Goal: Information Seeking & Learning: Learn about a topic

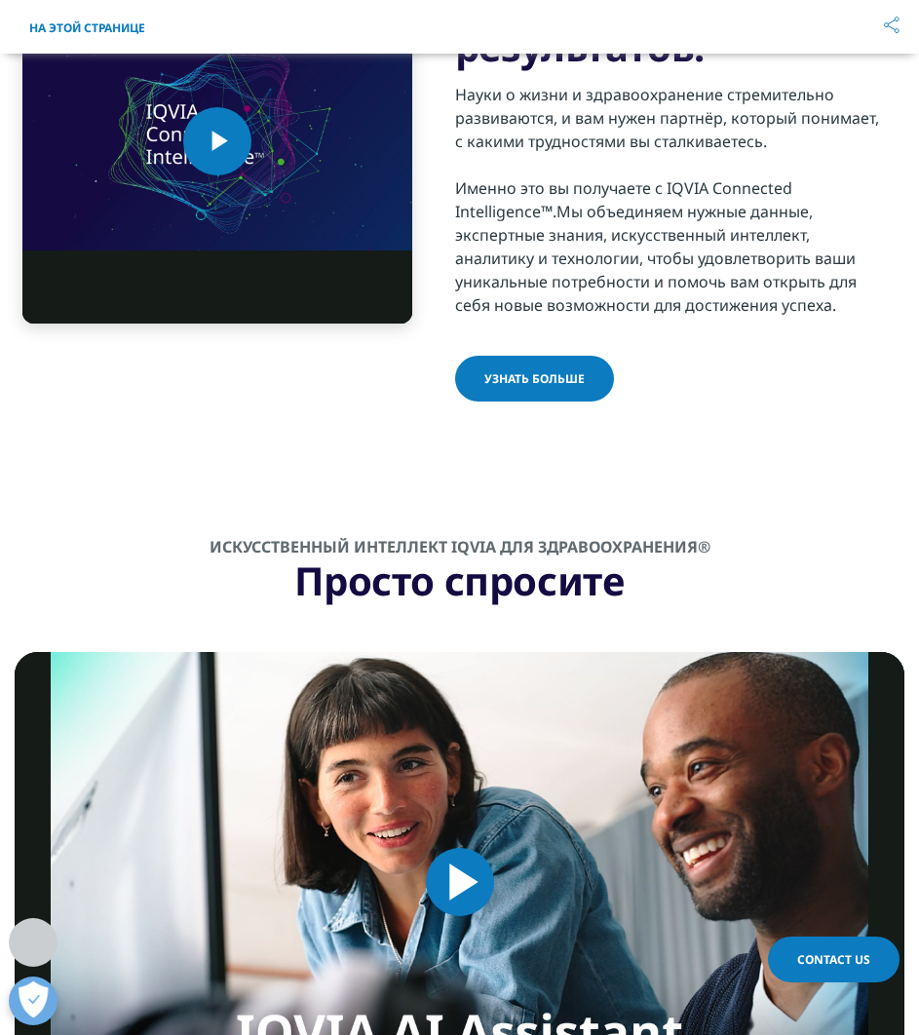
scroll to position [2030, 0]
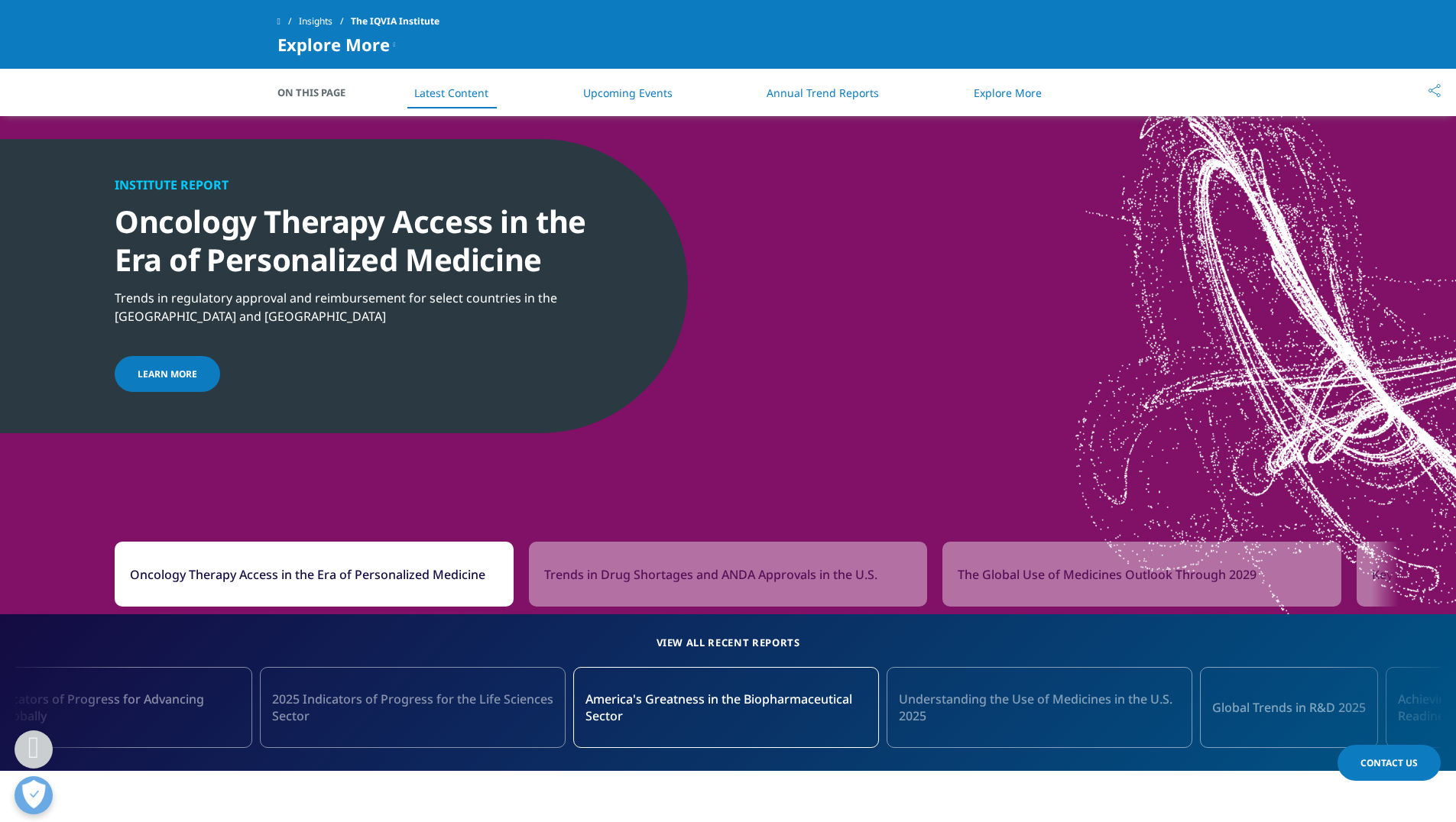
scroll to position [1529, 0]
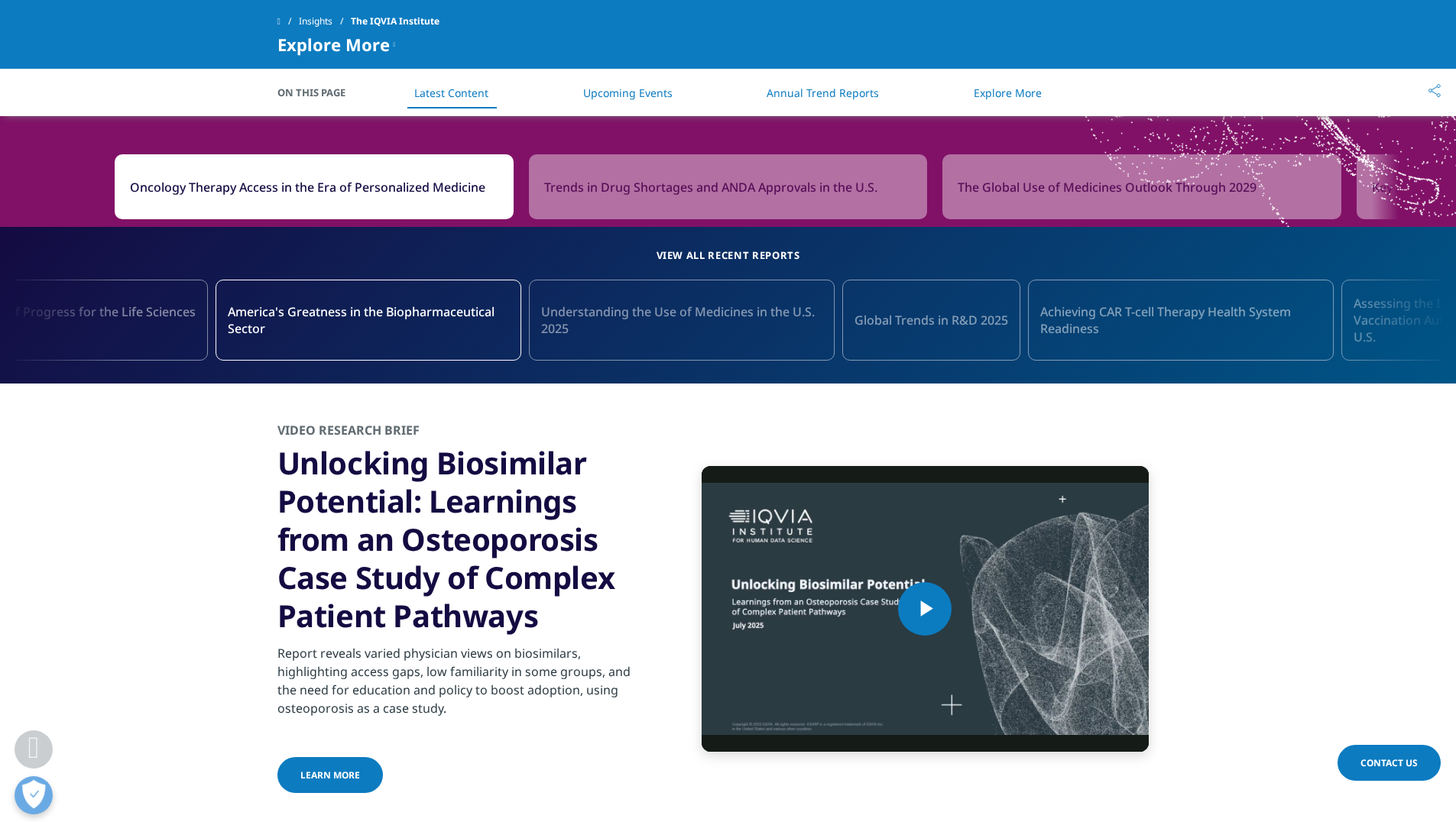
click at [745, 339] on link "Understanding the Use of Medicines in the U.S. 2025" at bounding box center [682, 320] width 306 height 81
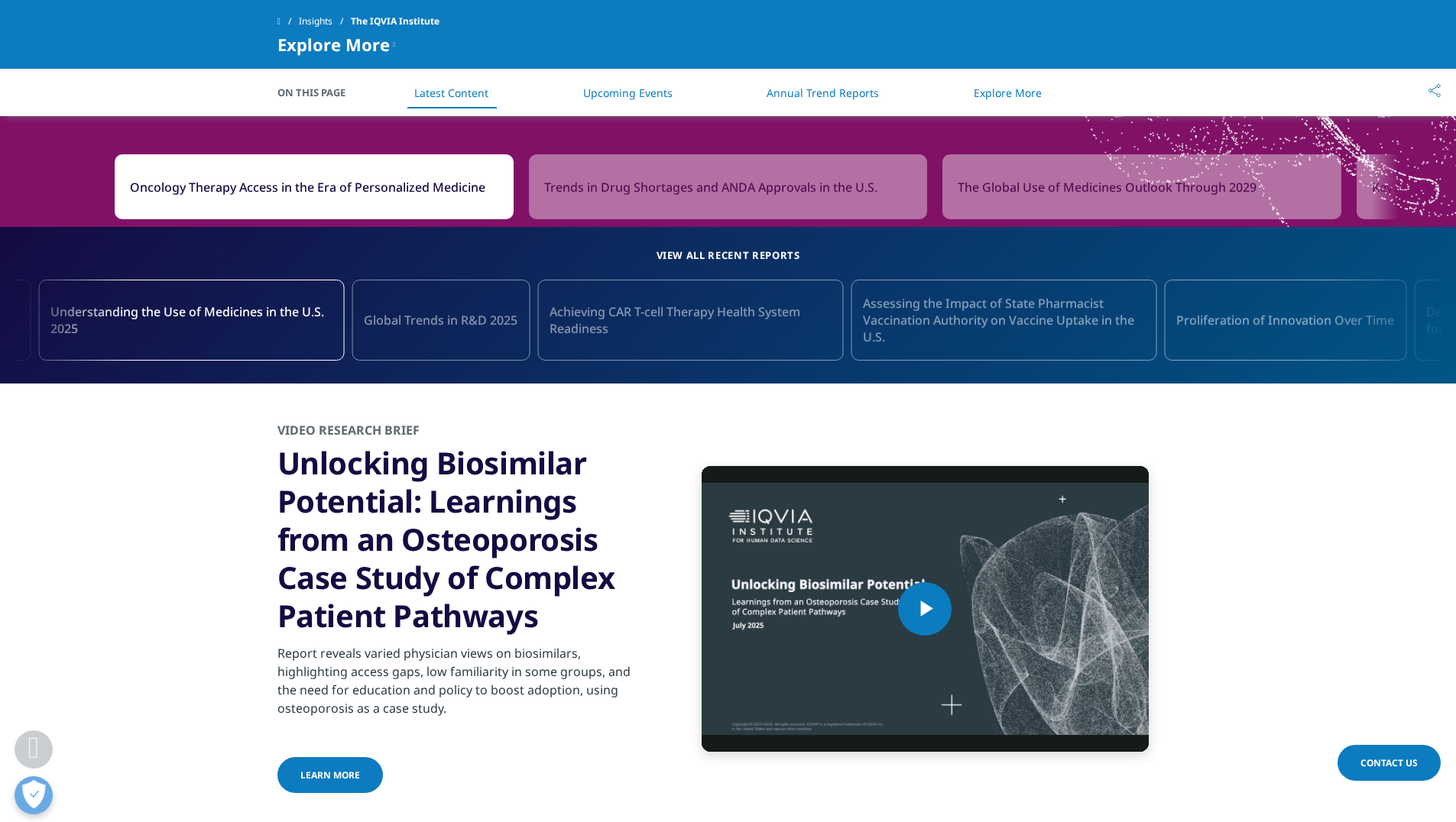
click at [413, 344] on link "Global Trends in R&D 2025" at bounding box center [440, 320] width 178 height 81
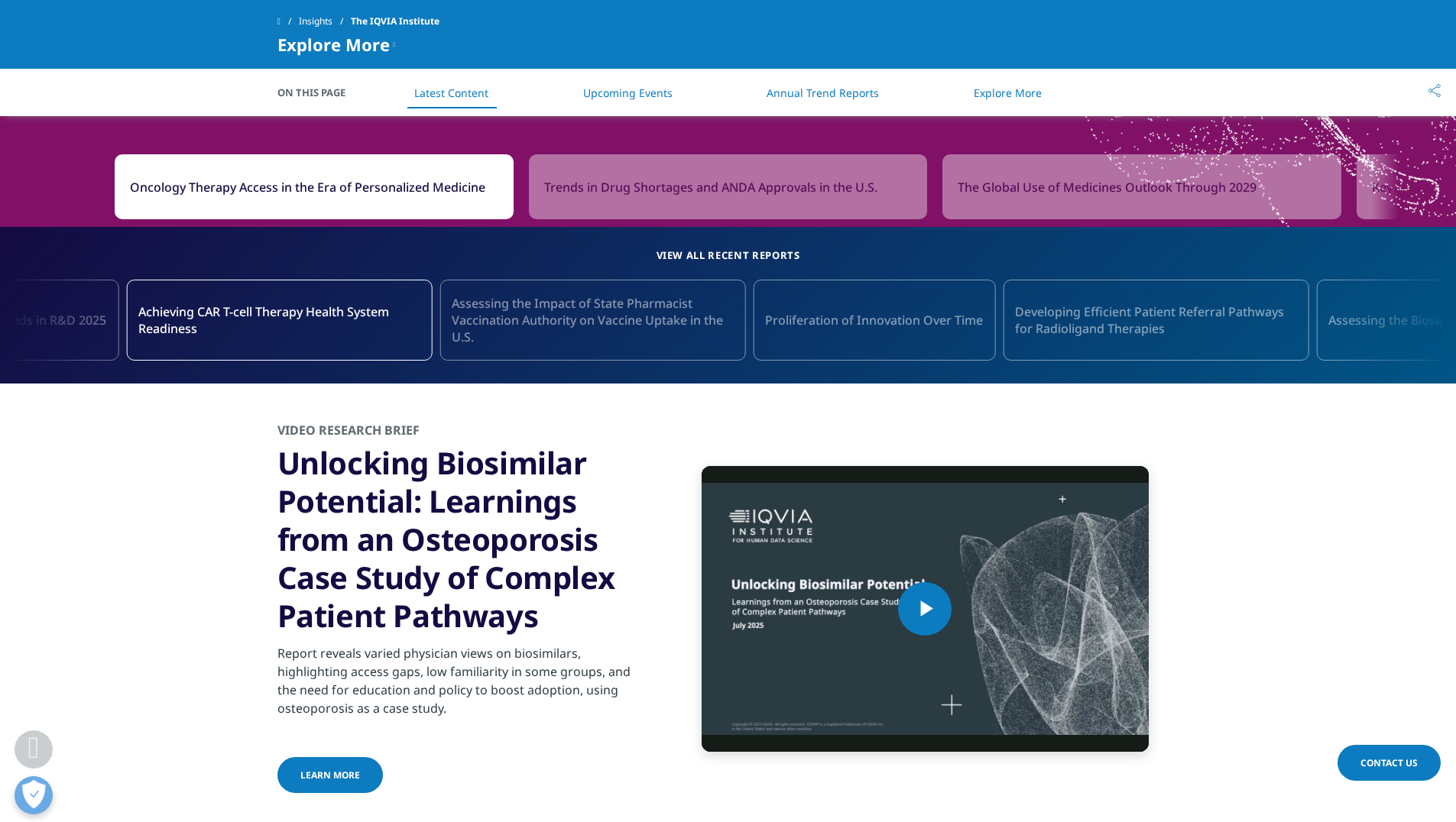
click at [455, 348] on link "Assessing the Impact of State Pharmacist Vaccination Authority on Vaccine Uptak…" at bounding box center [592, 320] width 306 height 81
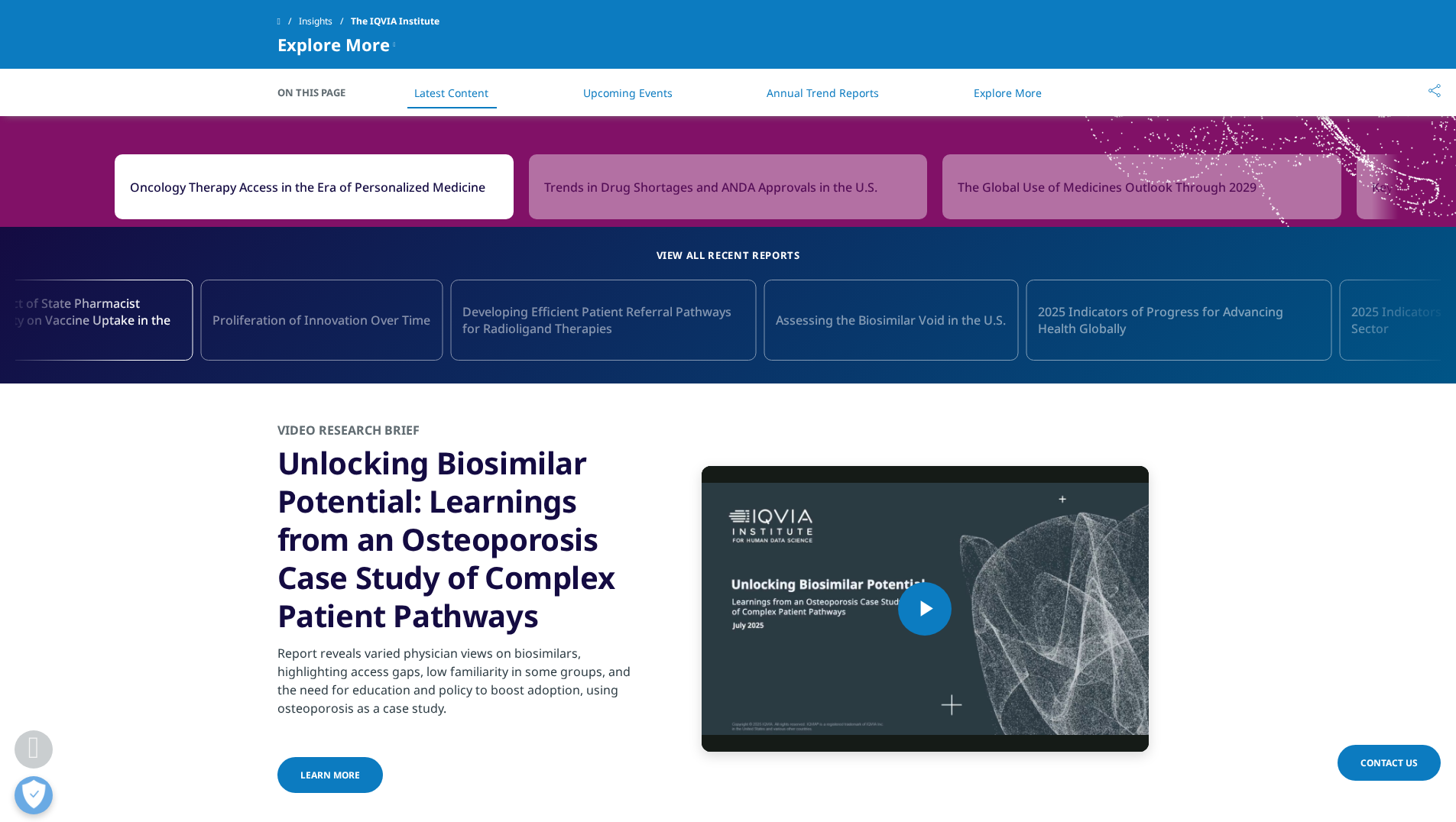
click at [399, 344] on link "Proliferation of Innovation Over Time" at bounding box center [321, 320] width 242 height 81
click at [486, 350] on link "2025 Indicators of Progress for Advancing Health Globally" at bounding box center [597, 320] width 306 height 81
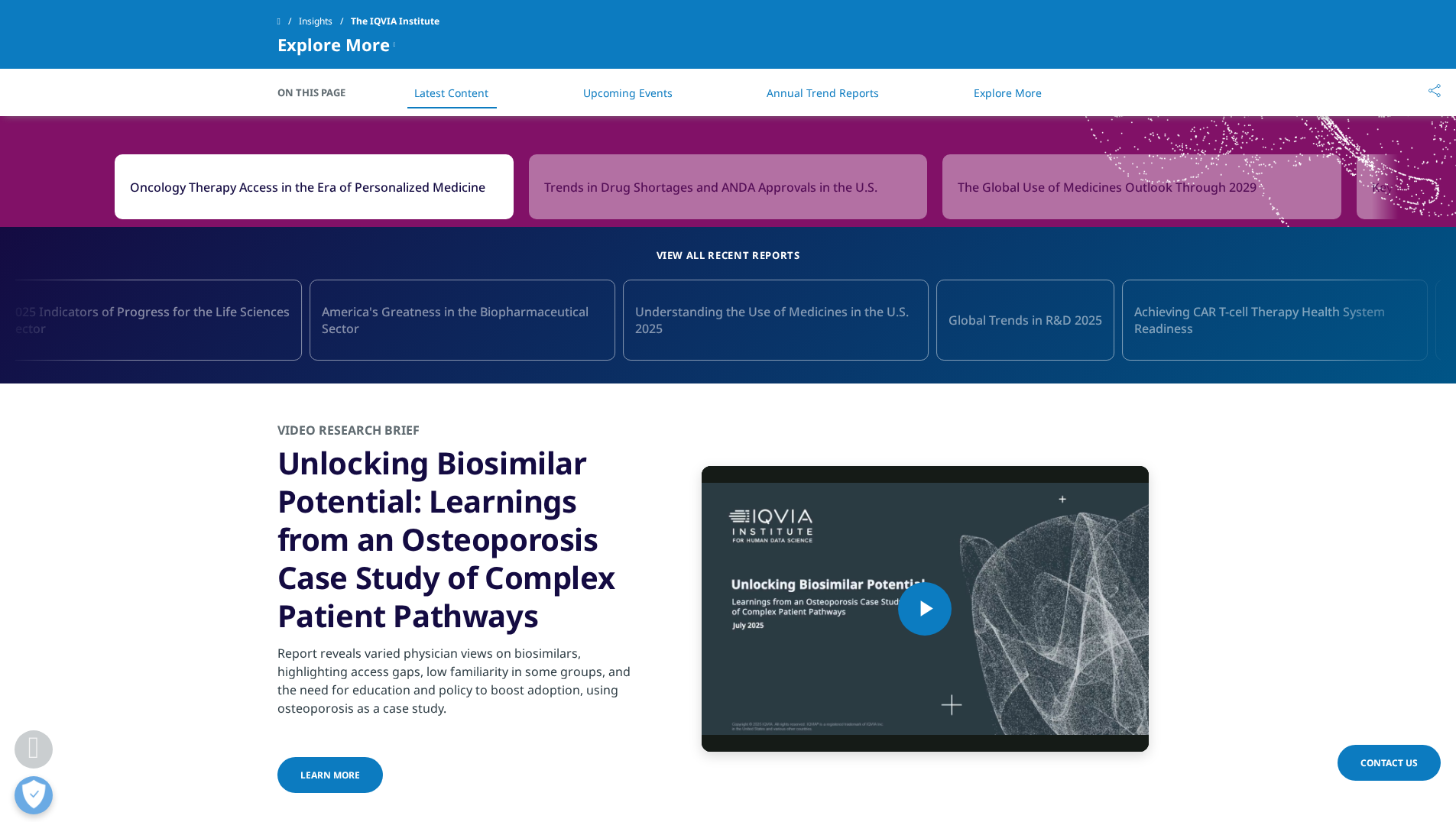
click at [393, 355] on link "America's Greatness in the Biopharmaceutical Sector" at bounding box center [463, 320] width 306 height 81
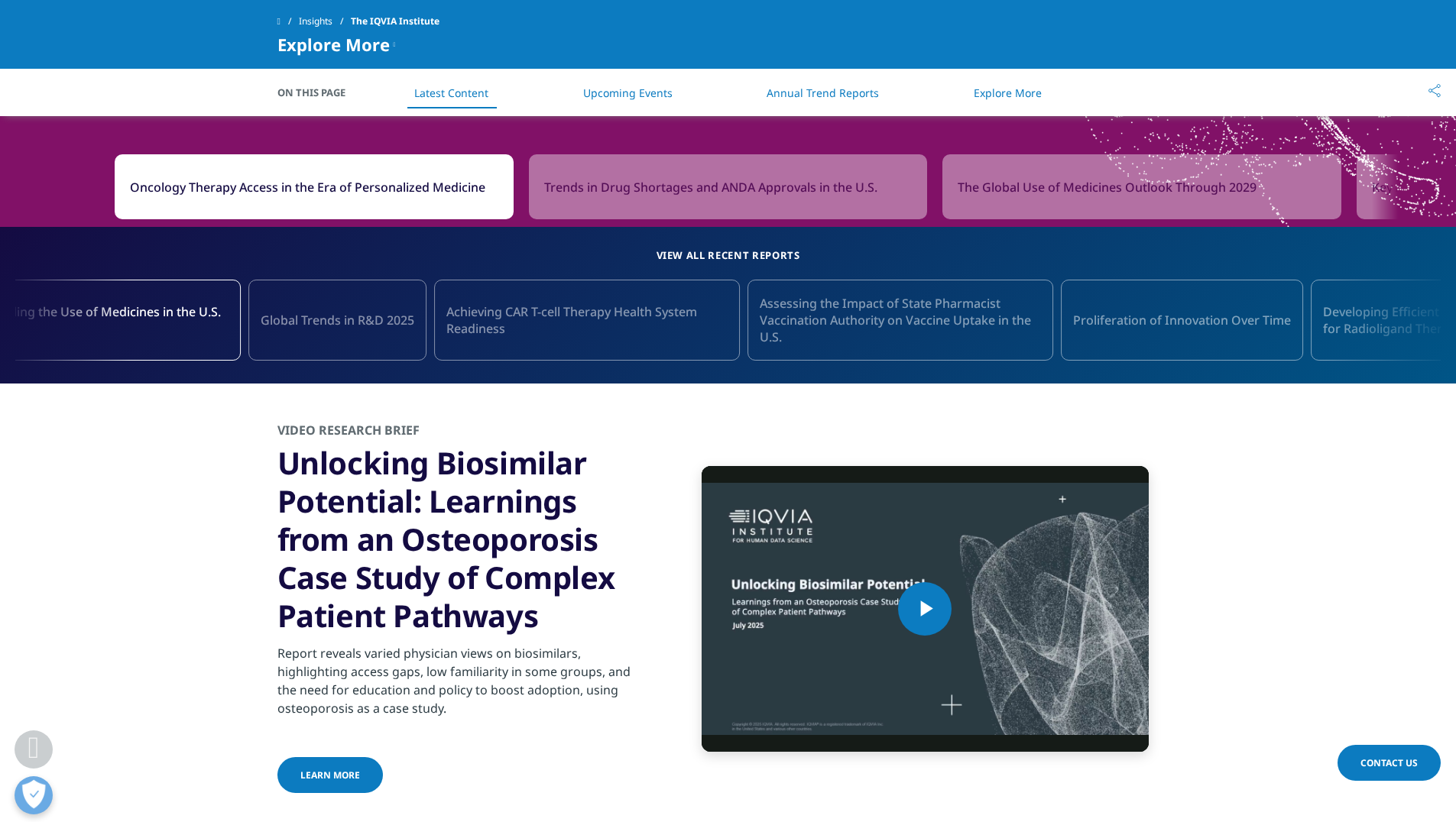
click at [252, 312] on link "Global Trends in R&D 2025" at bounding box center [337, 320] width 178 height 81
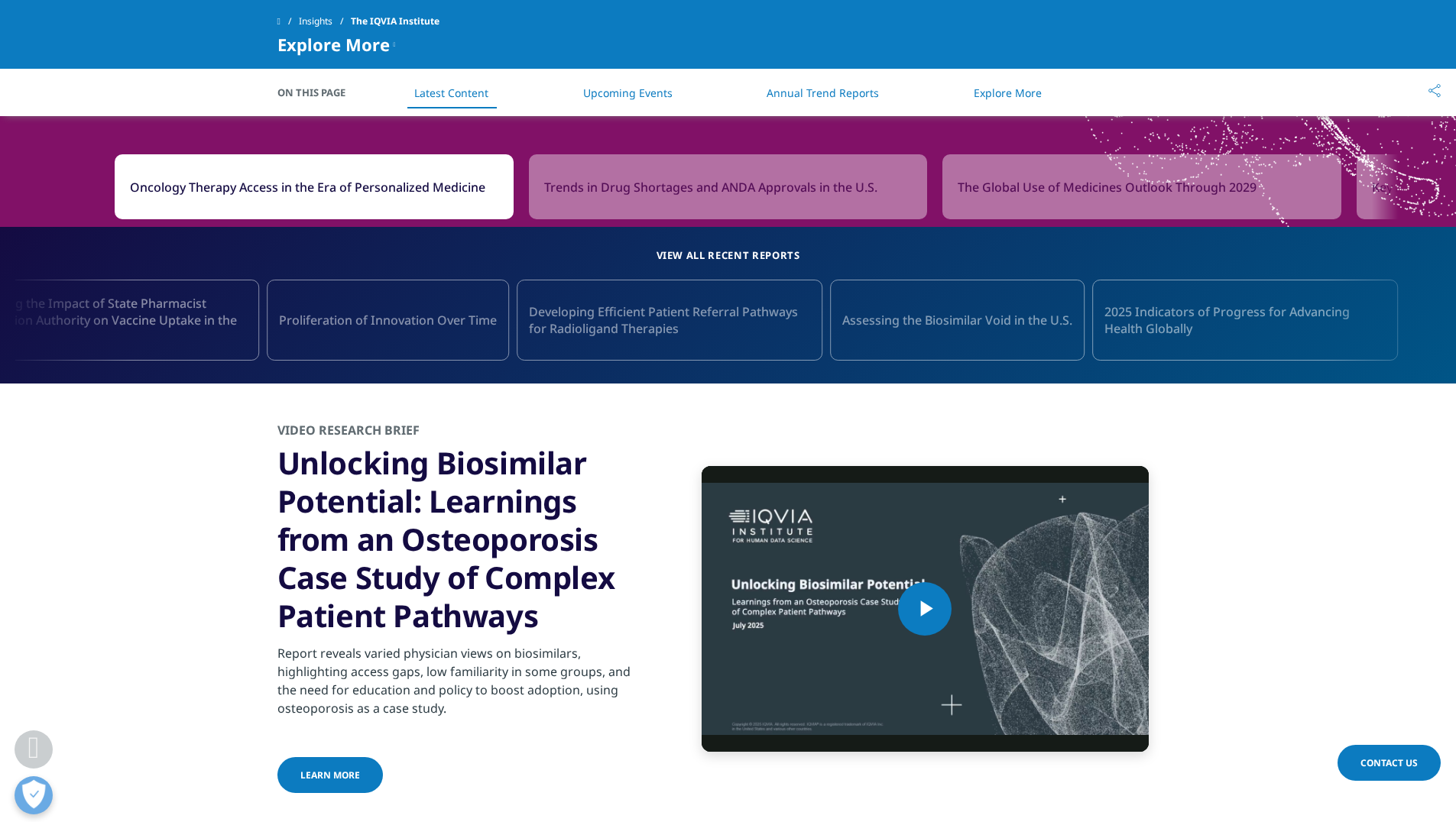
click at [452, 330] on link "Proliferation of Innovation Over Time" at bounding box center [388, 320] width 242 height 81
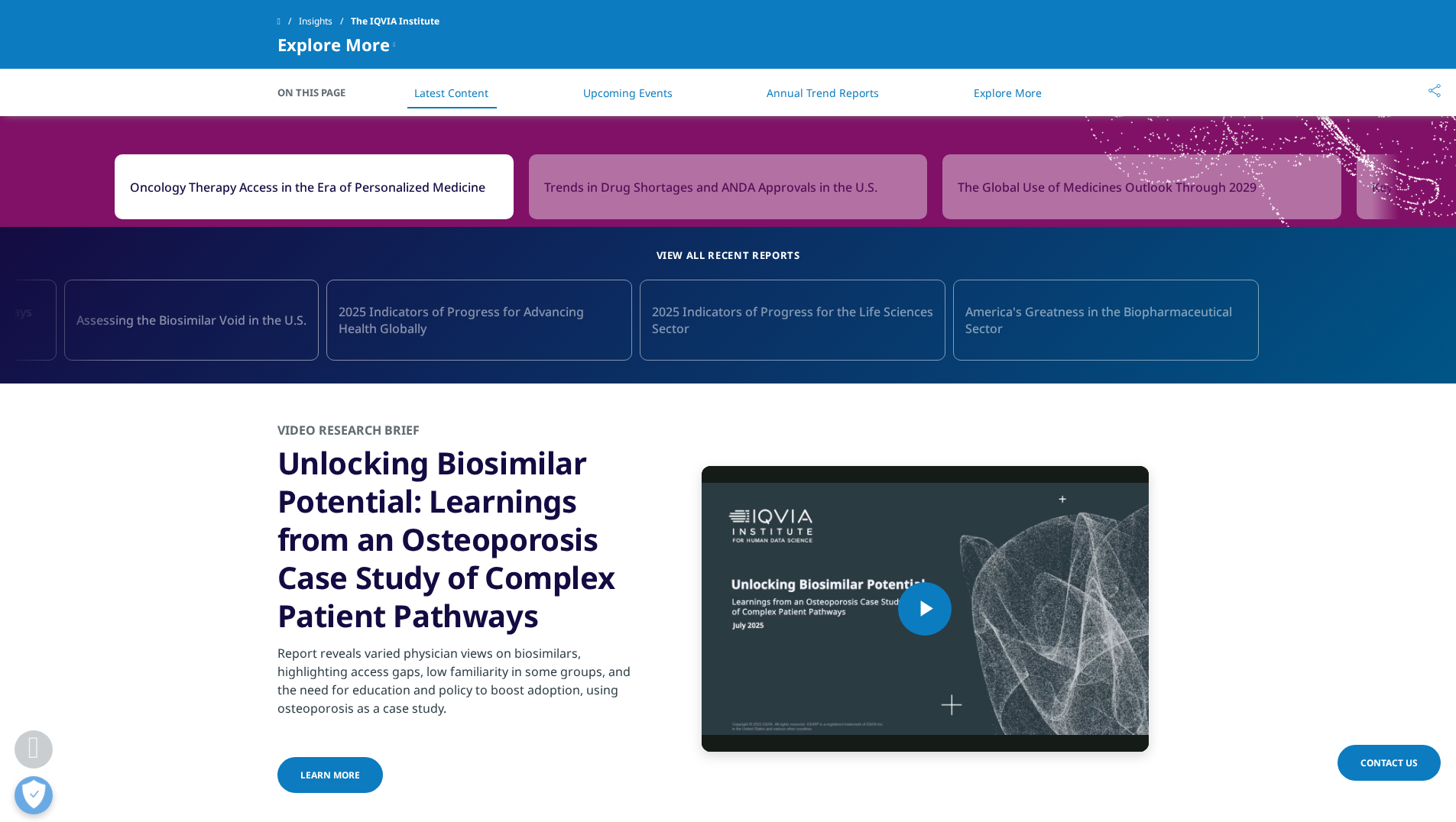
click at [336, 355] on link "2025 Indicators of Progress for Advancing Health Globally" at bounding box center [479, 320] width 306 height 81
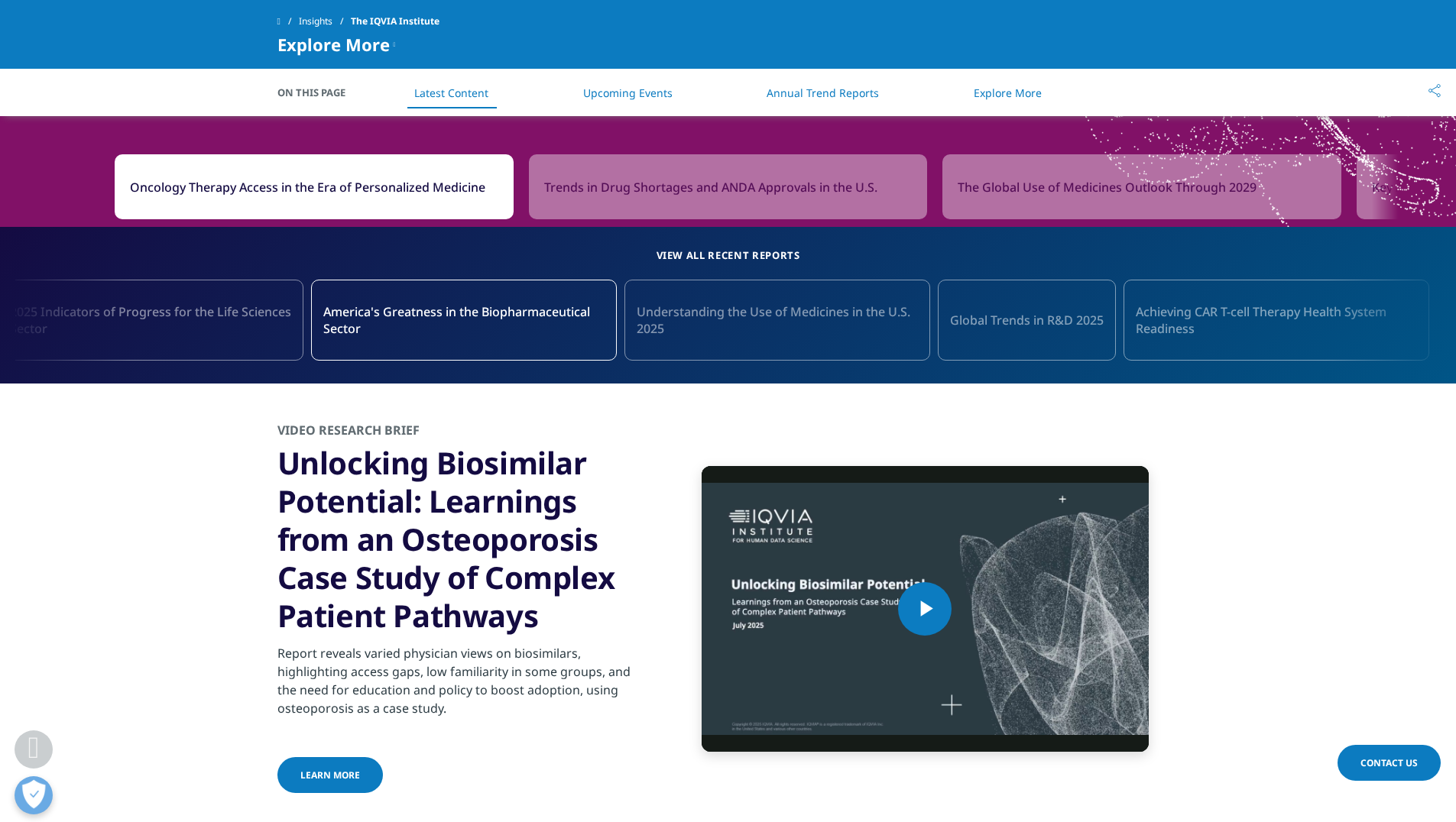
click at [862, 343] on link "Understanding the Use of Medicines in the U.S. 2025" at bounding box center [777, 320] width 306 height 81
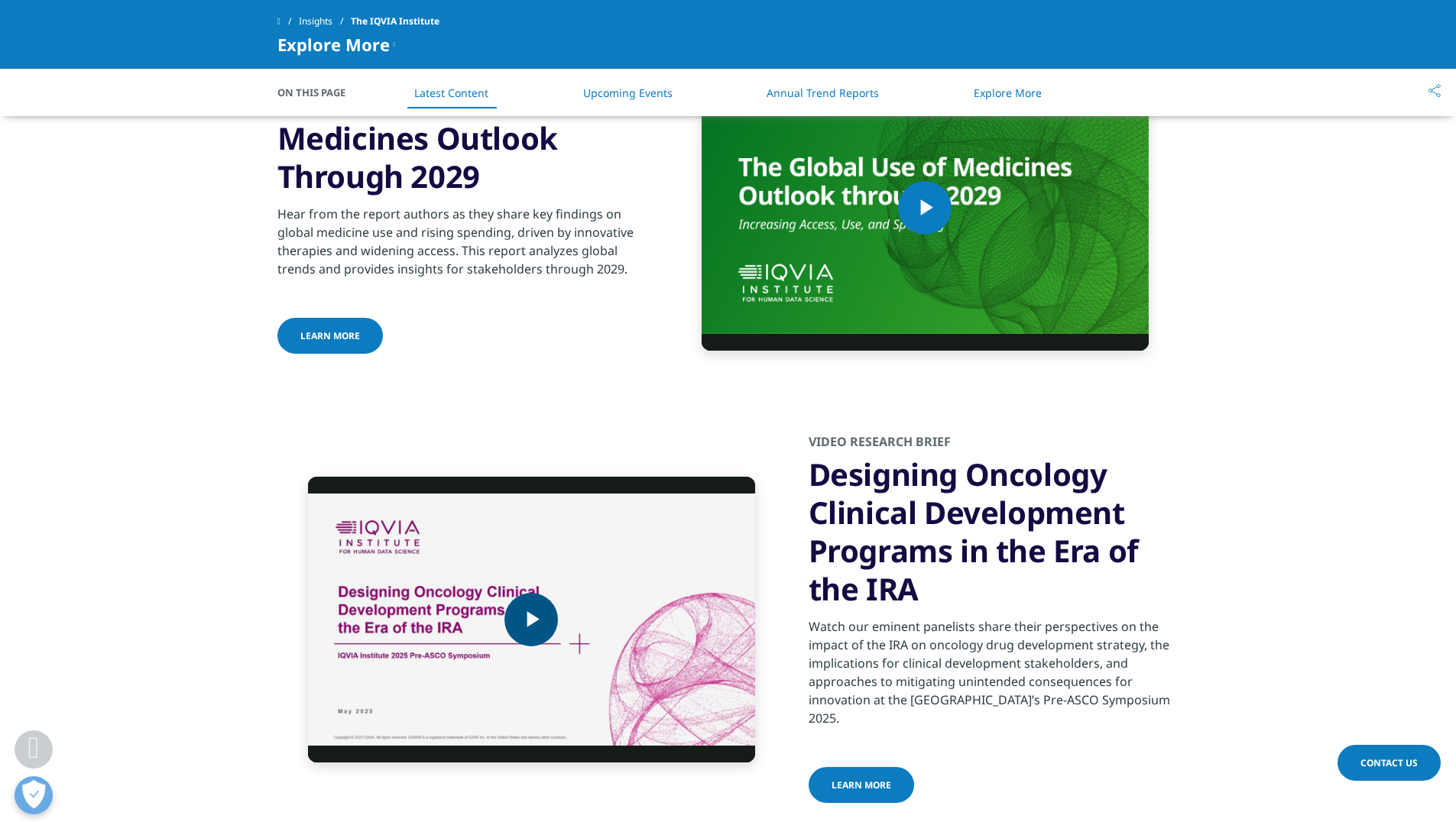
scroll to position [2752, 0]
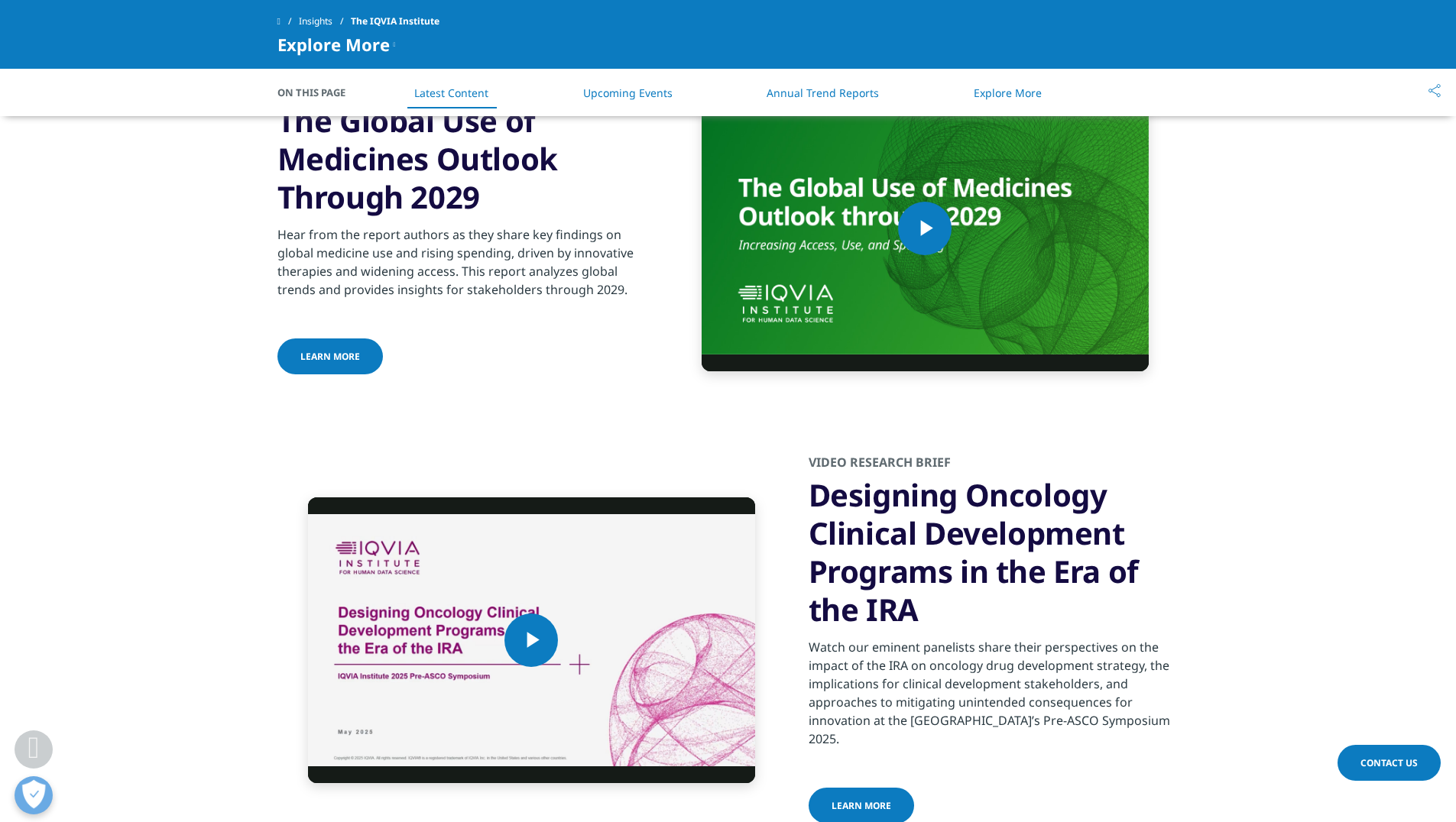
click at [1341, 307] on section "Video Player is loading. Play Video Play Skip Backward Skip Forward Mute Curren…" at bounding box center [728, 228] width 1456 height 374
click at [1332, 469] on section "Video Player is loading. Play Video Play Skip Backward Skip Forward Mute Curren…" at bounding box center [728, 640] width 1456 height 449
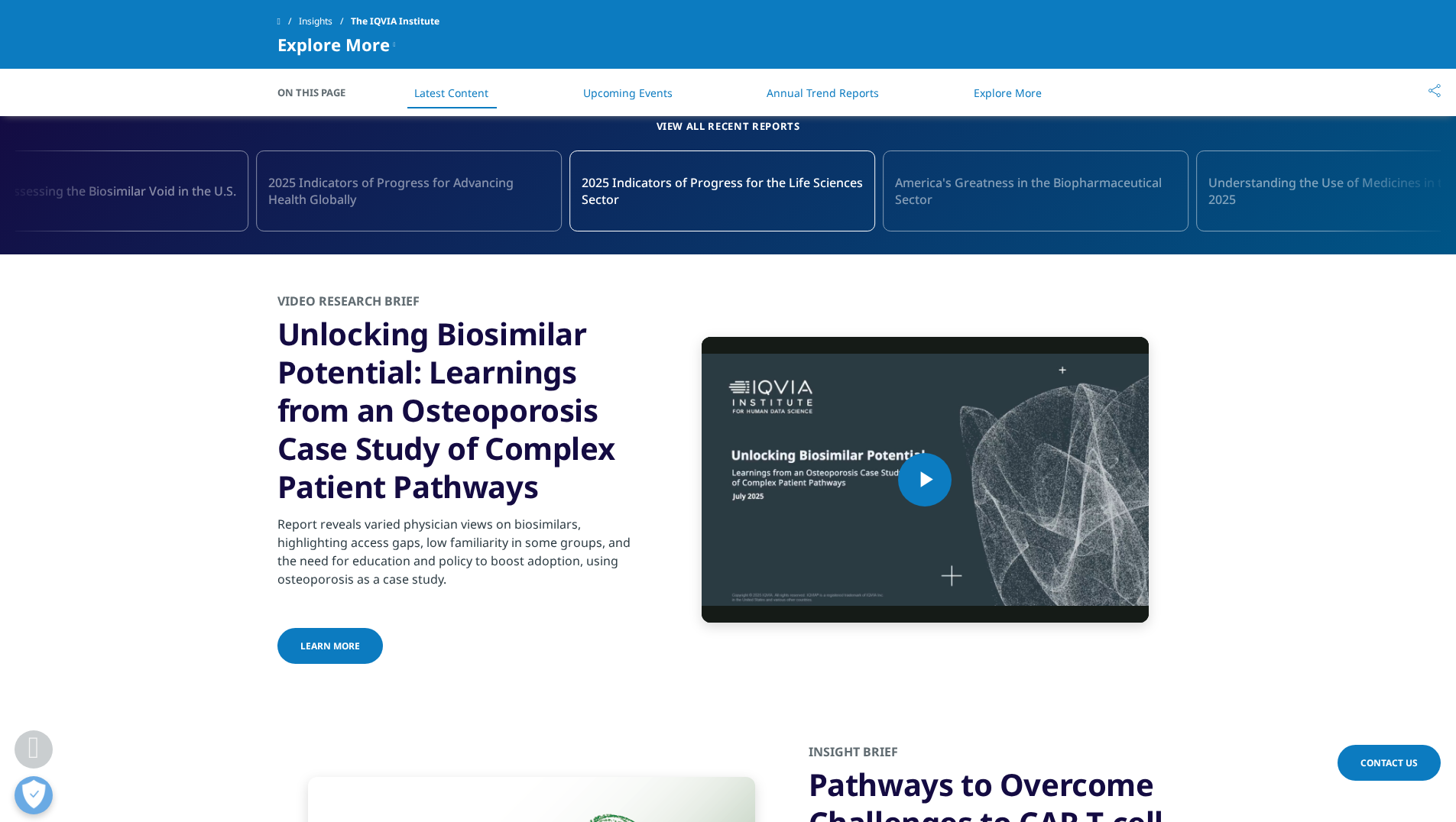
scroll to position [1376, 0]
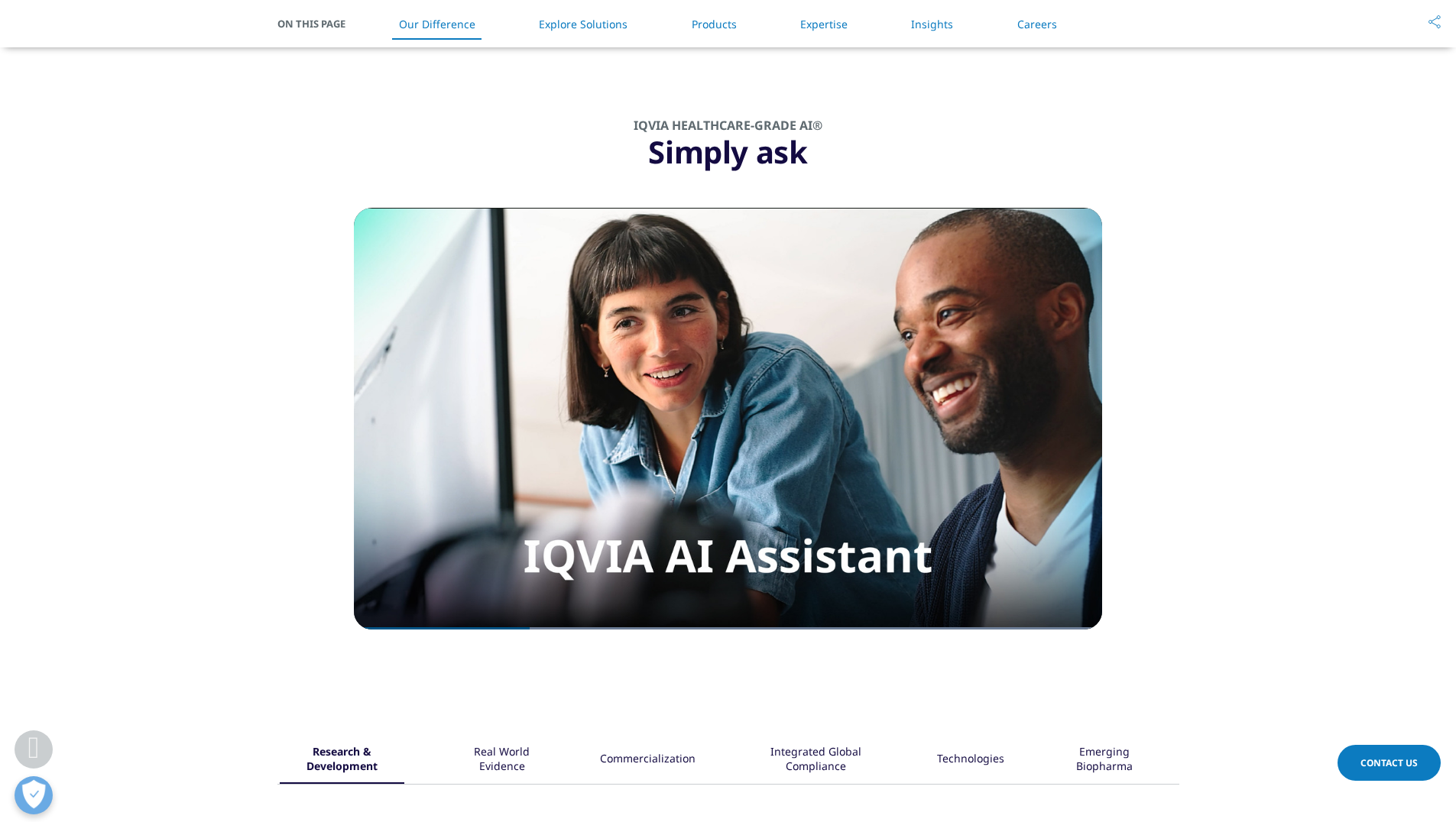
click at [1129, 555] on section "IQVIA HEALTHCARE-GRADE AI® Simply ask Video Player is loading. Play Video Play …" at bounding box center [728, 375] width 1456 height 646
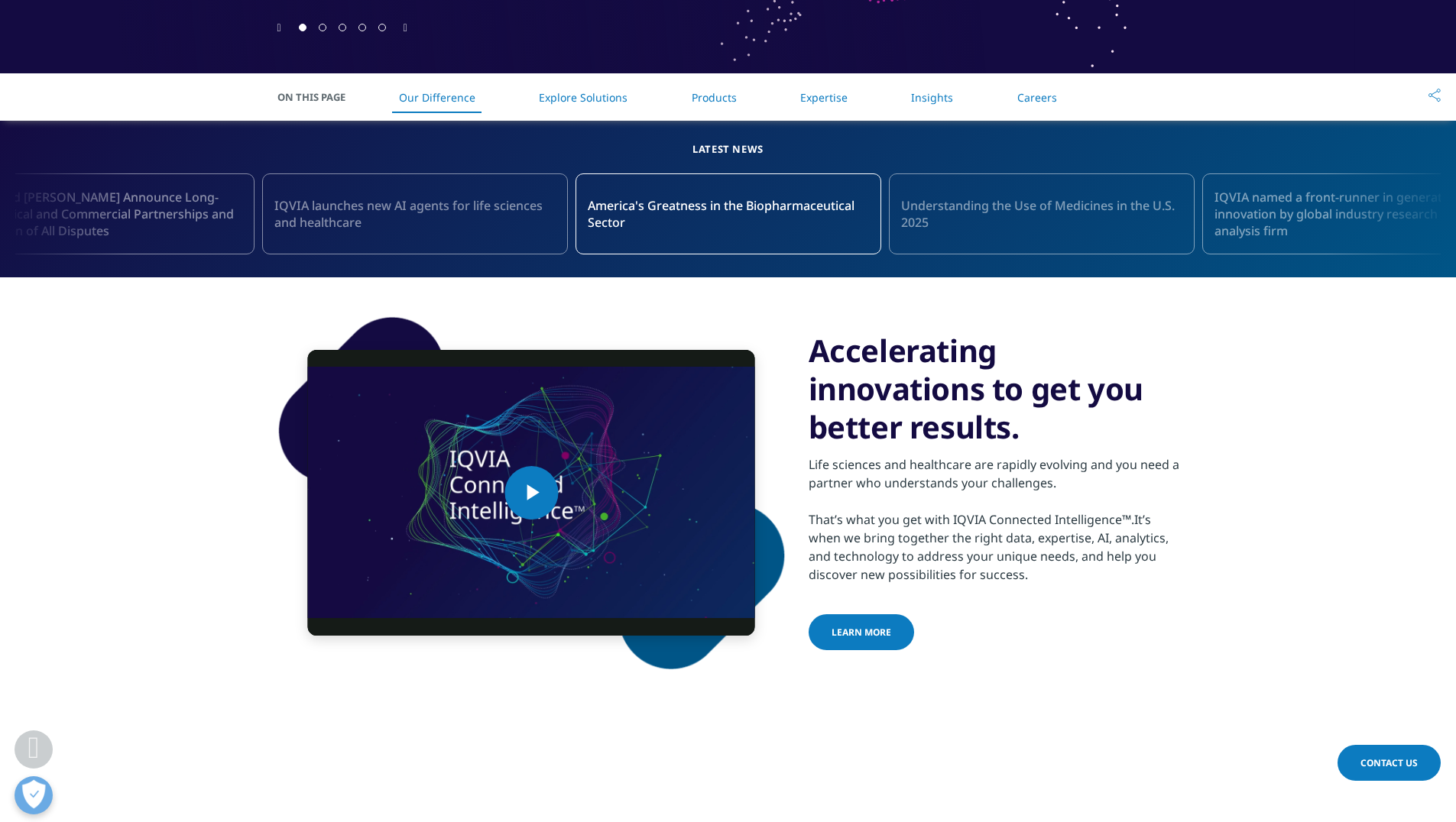
scroll to position [175, 0]
